Goal: Information Seeking & Learning: Check status

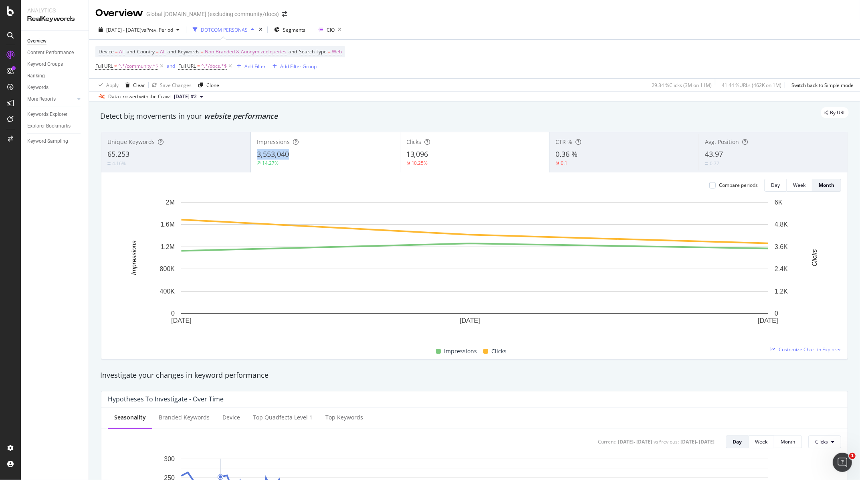
copy span "3,553,040"
drag, startPoint x: 293, startPoint y: 153, endPoint x: 258, endPoint y: 154, distance: 35.3
click at [258, 154] on div "3,553,040" at bounding box center [325, 154] width 137 height 10
click at [141, 32] on span "[DATE] - [DATE]" at bounding box center [123, 29] width 35 height 7
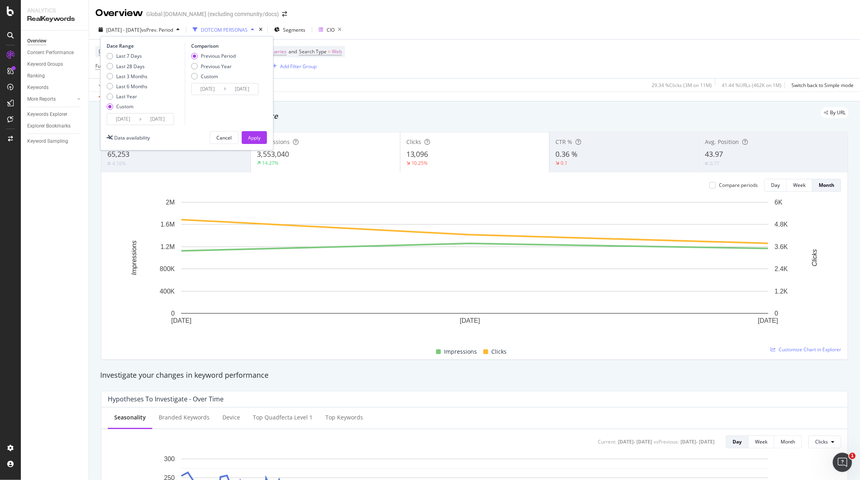
click at [131, 120] on input "[DATE]" at bounding box center [123, 118] width 32 height 11
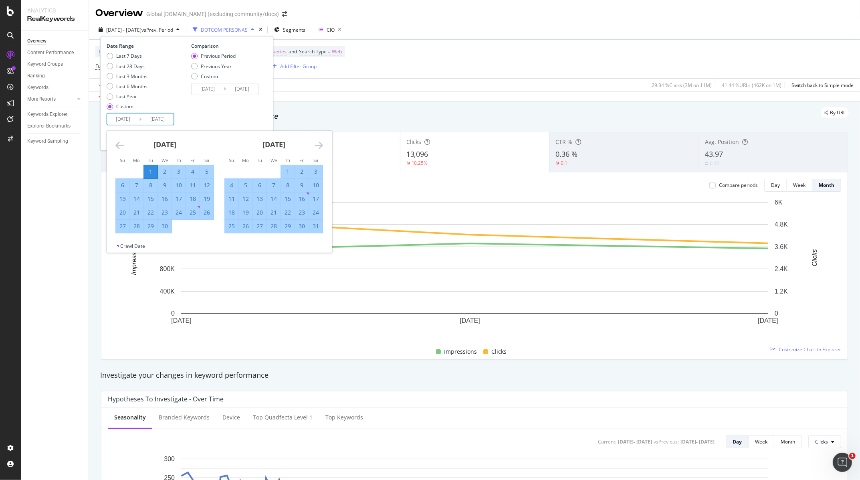
click at [121, 147] on icon "Move backward to switch to the previous month." at bounding box center [119, 145] width 8 height 10
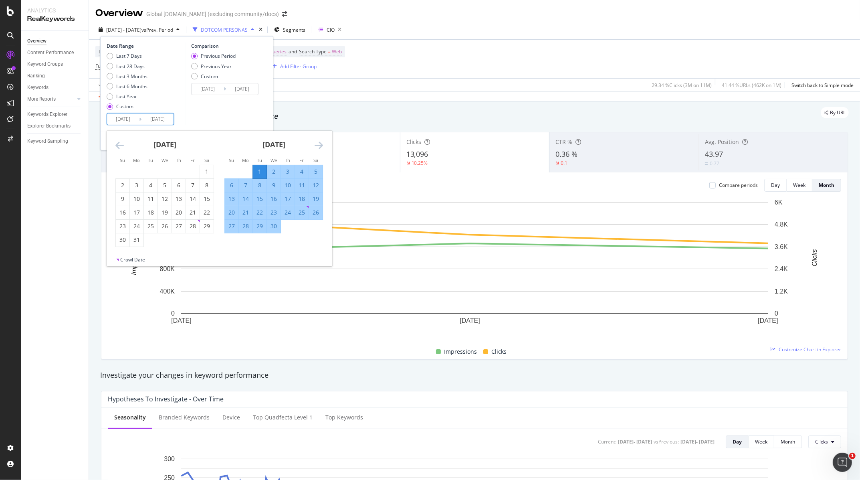
click at [121, 147] on icon "Move backward to switch to the previous month." at bounding box center [119, 145] width 8 height 10
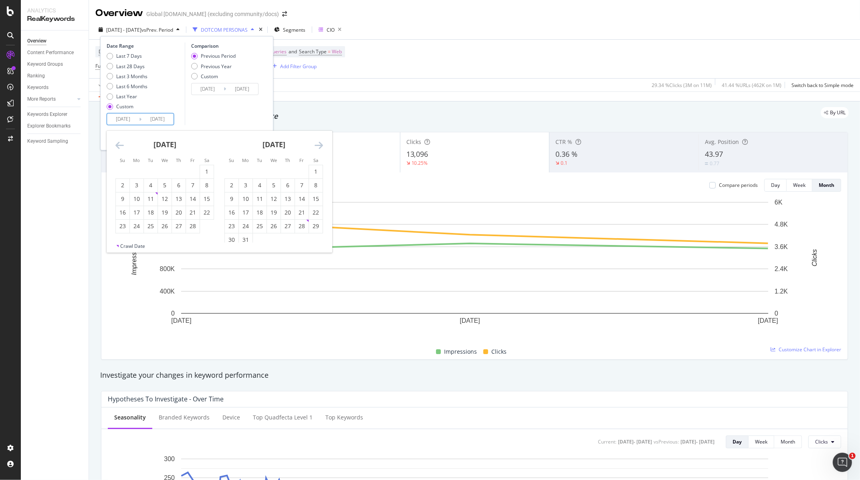
click at [121, 147] on icon "Move backward to switch to the previous month." at bounding box center [119, 145] width 8 height 10
click at [165, 169] on div "1" at bounding box center [165, 172] width 14 height 8
type input "2025/01/01"
type input "2024/07/03"
type input "2024/12/31"
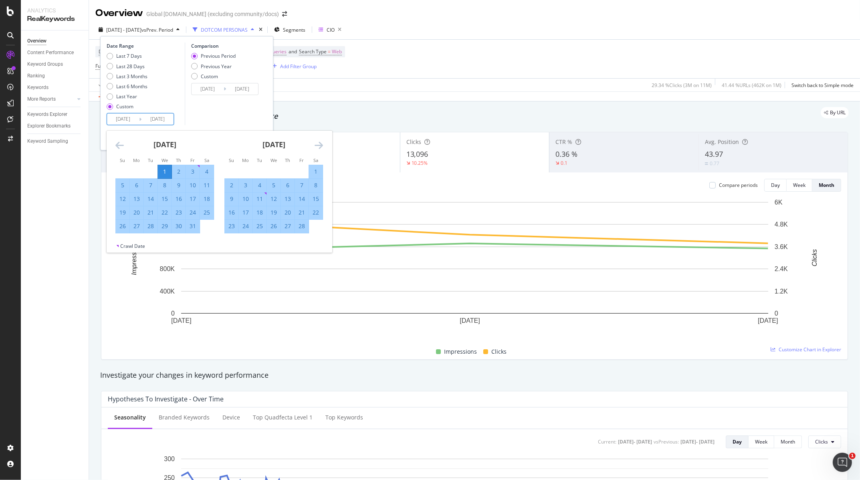
click at [318, 147] on icon "Move forward to switch to the next month." at bounding box center [319, 145] width 8 height 10
click at [246, 238] on div "31" at bounding box center [246, 240] width 14 height 8
type input "2025/03/31"
type input "2024/10/02"
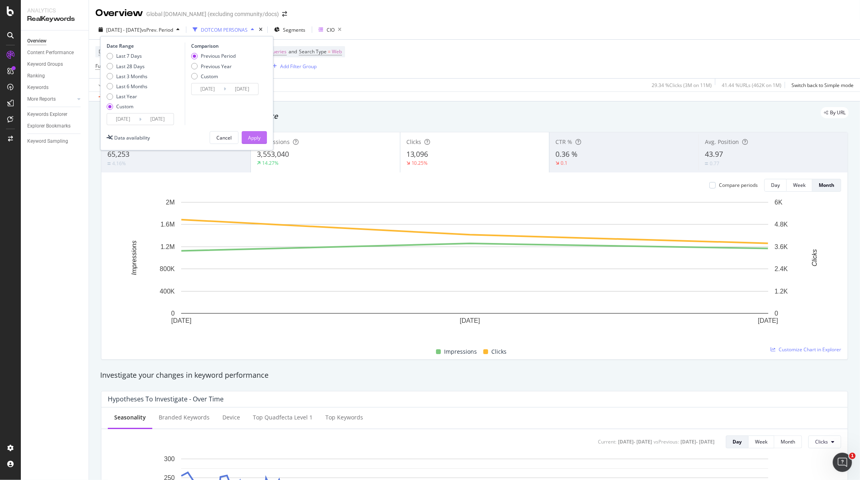
click at [255, 135] on div "Apply" at bounding box center [254, 137] width 12 height 7
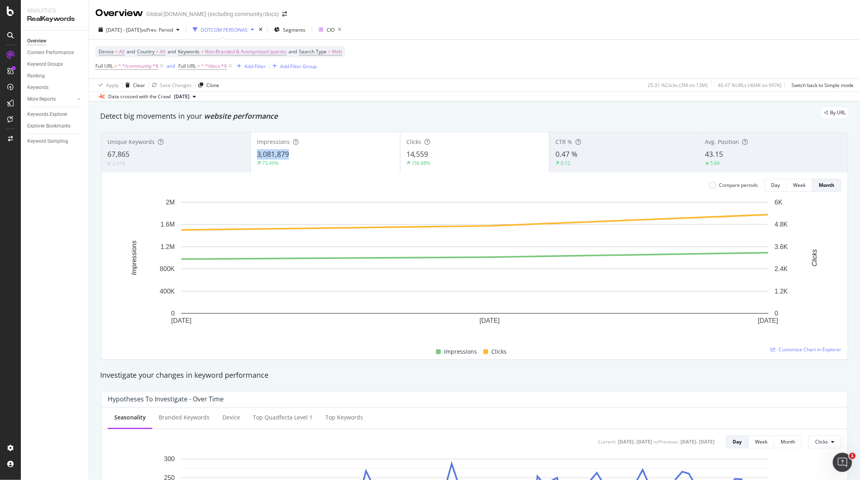
copy span "3,081,879"
drag, startPoint x: 291, startPoint y: 155, endPoint x: 257, endPoint y: 155, distance: 33.7
click at [257, 155] on div "3,081,879" at bounding box center [325, 154] width 137 height 10
